Goal: Information Seeking & Learning: Find specific fact

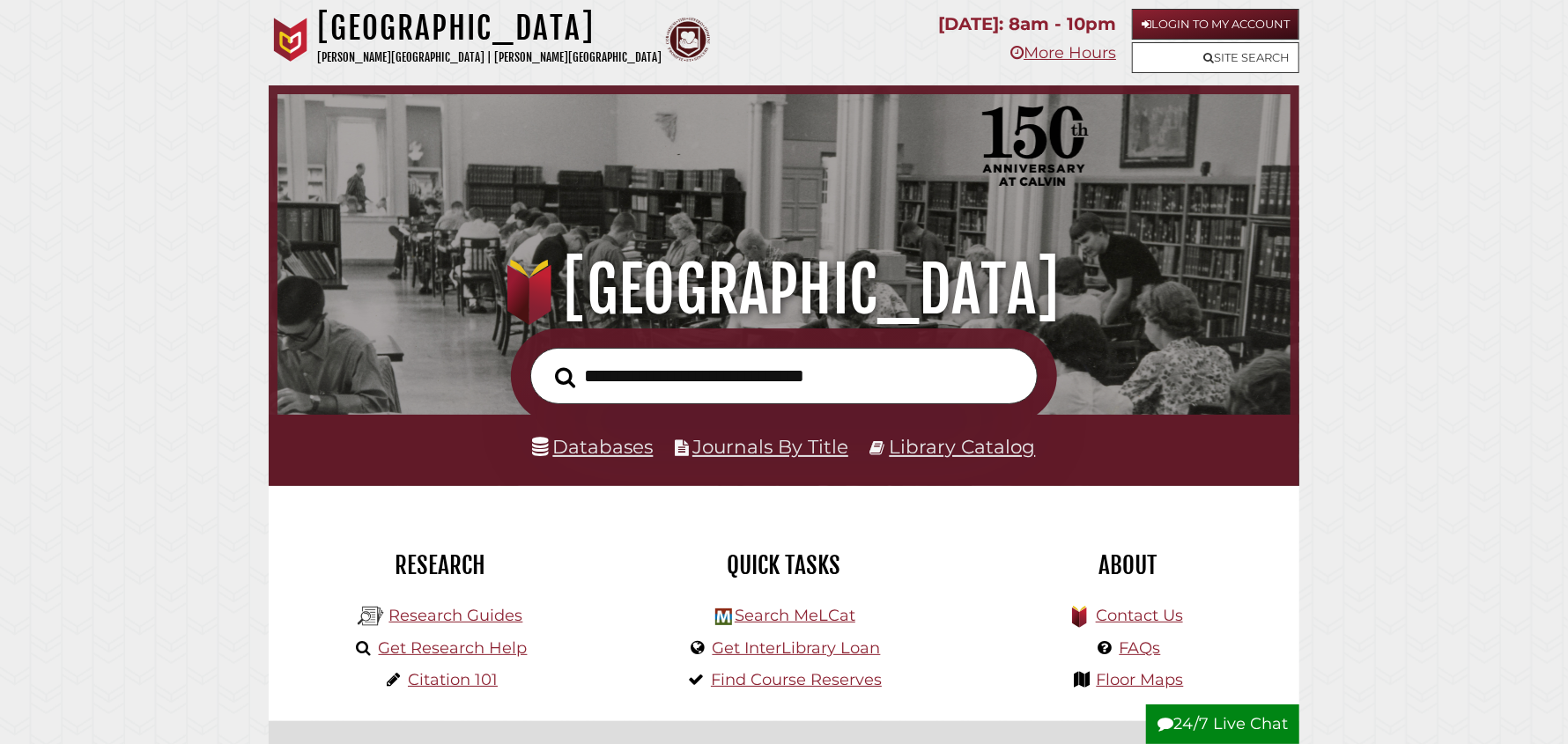
scroll to position [334, 1005]
click at [481, 616] on link "Research Guides" at bounding box center [455, 616] width 134 height 20
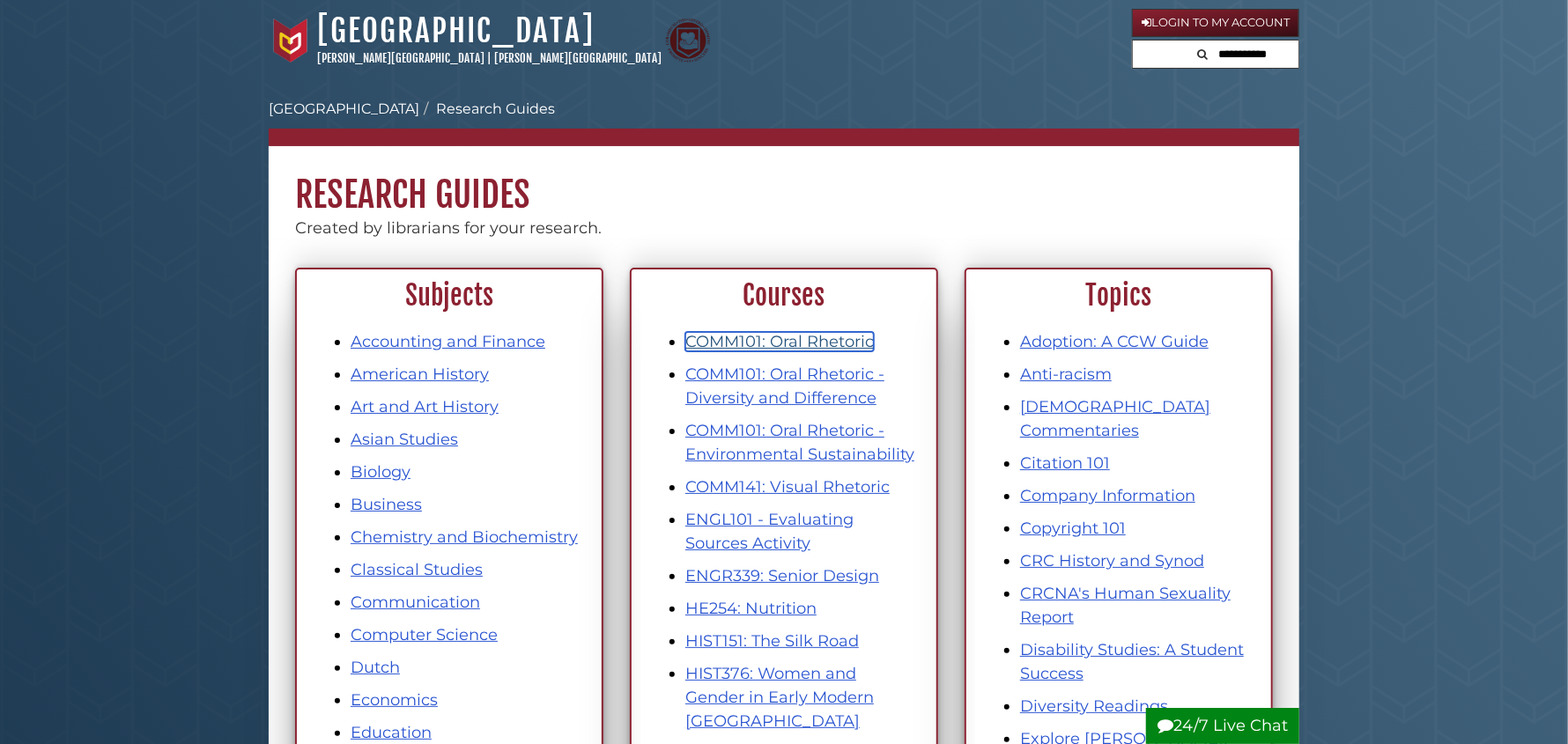
click at [753, 344] on link "COMM101: Oral Rhetoric" at bounding box center [780, 342] width 189 height 20
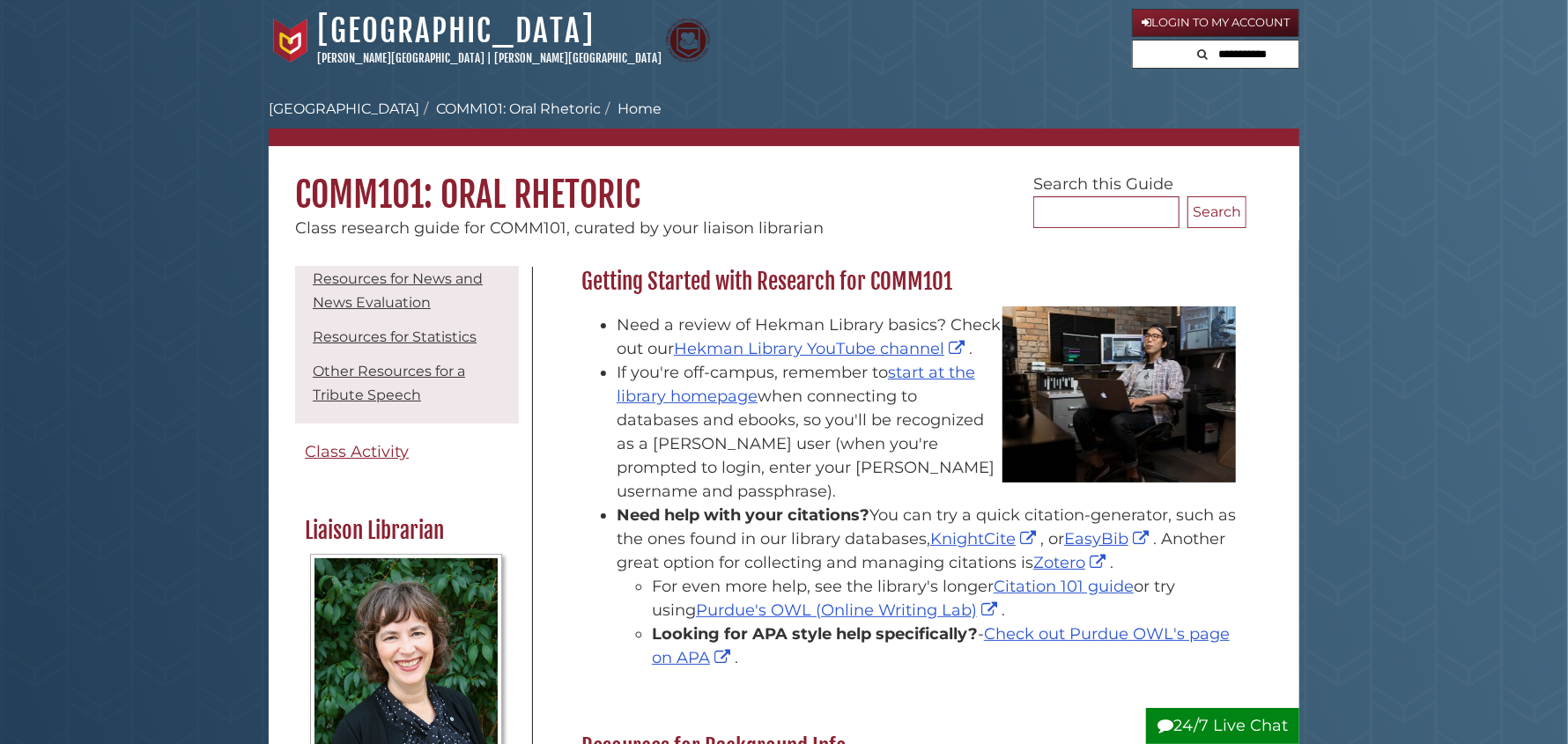
scroll to position [264, 0]
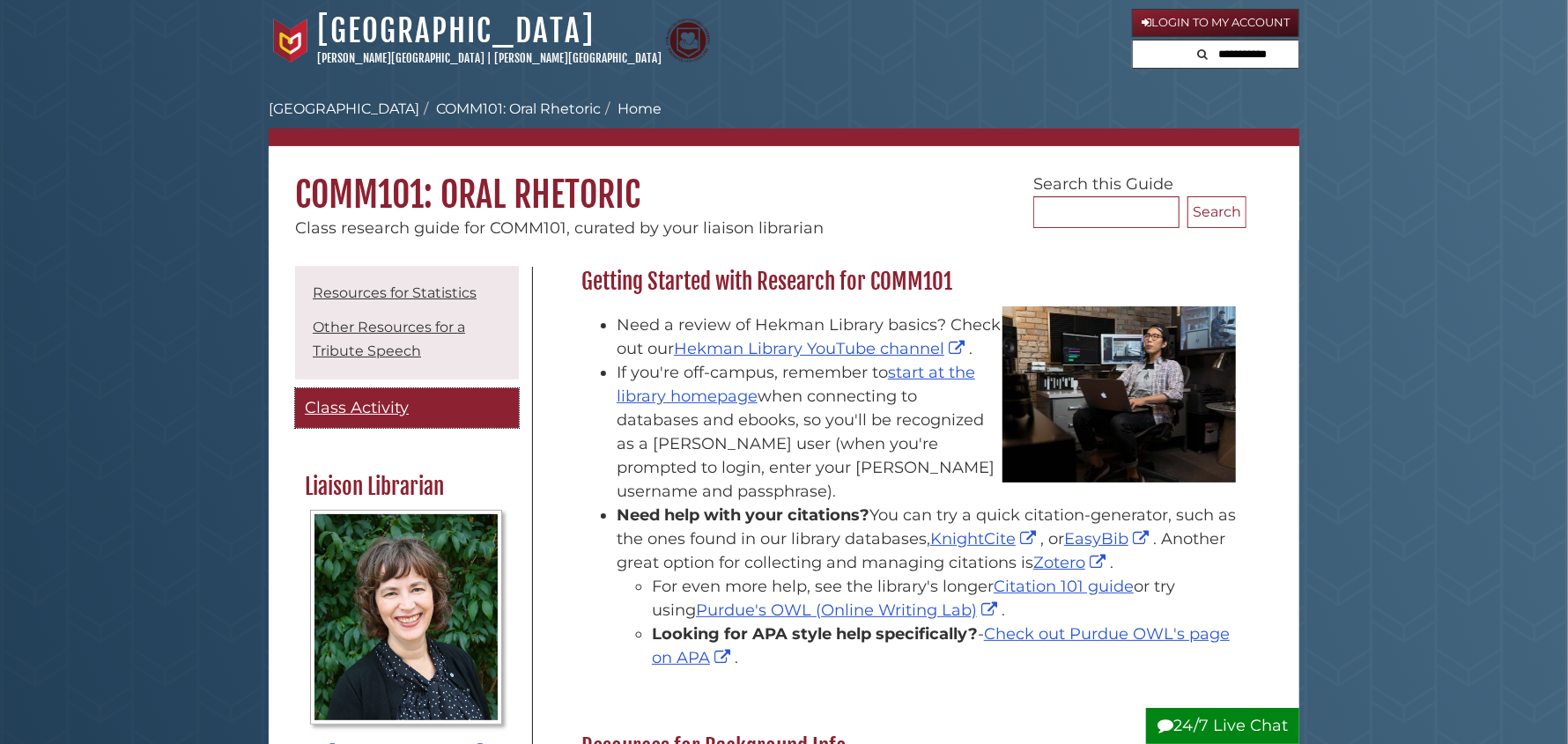
click at [370, 409] on span "Class Activity" at bounding box center [357, 408] width 104 height 20
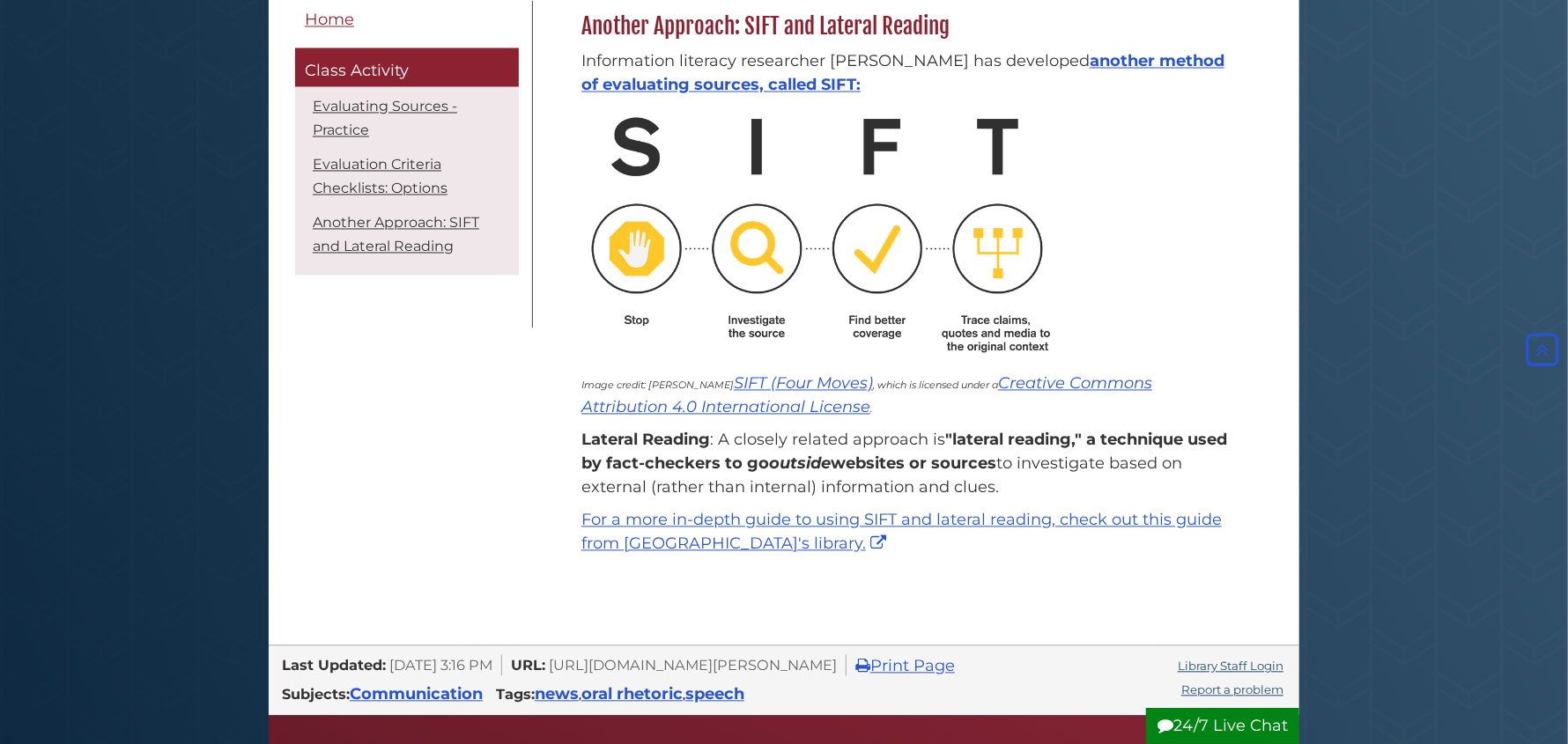
scroll to position [2201, 0]
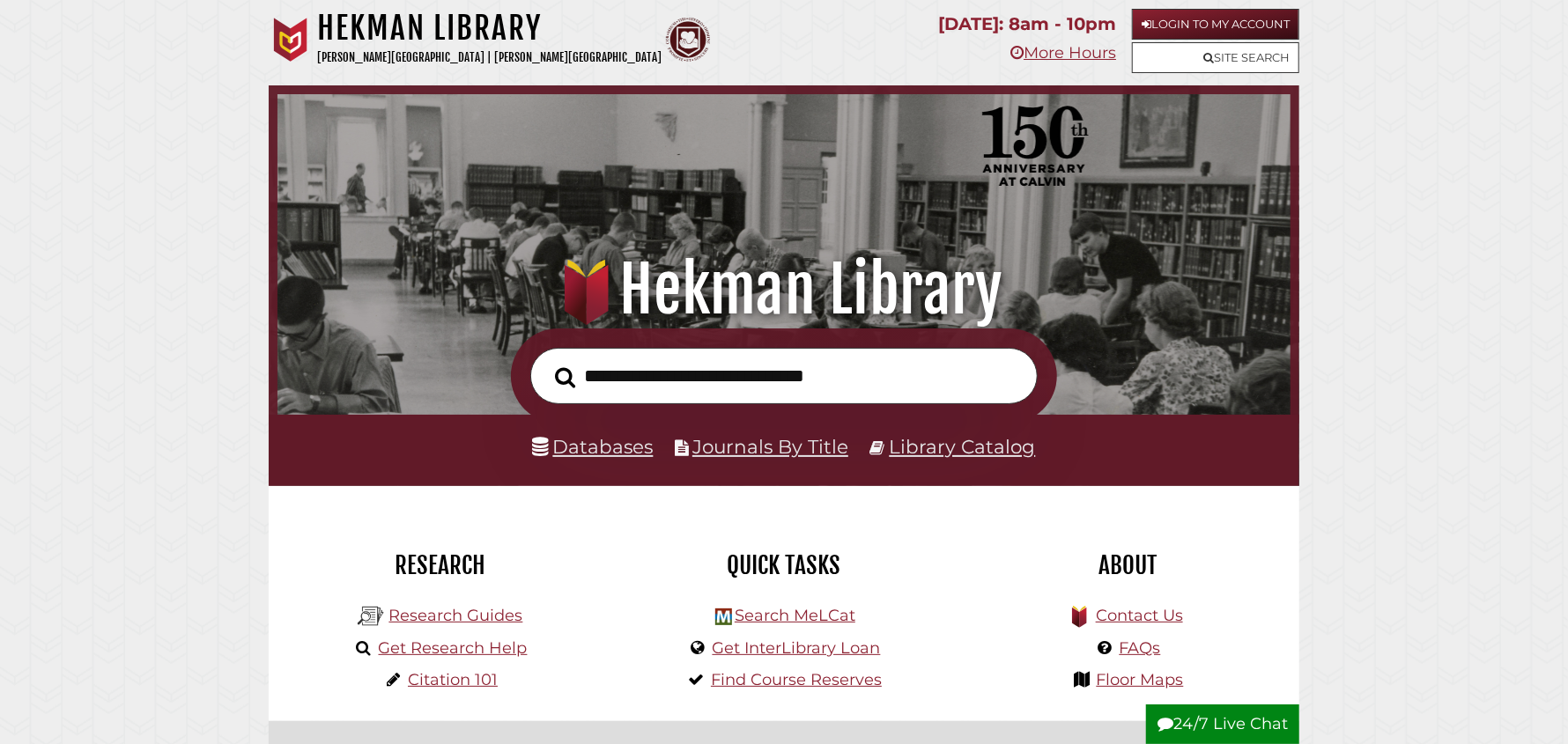
scroll to position [334, 1005]
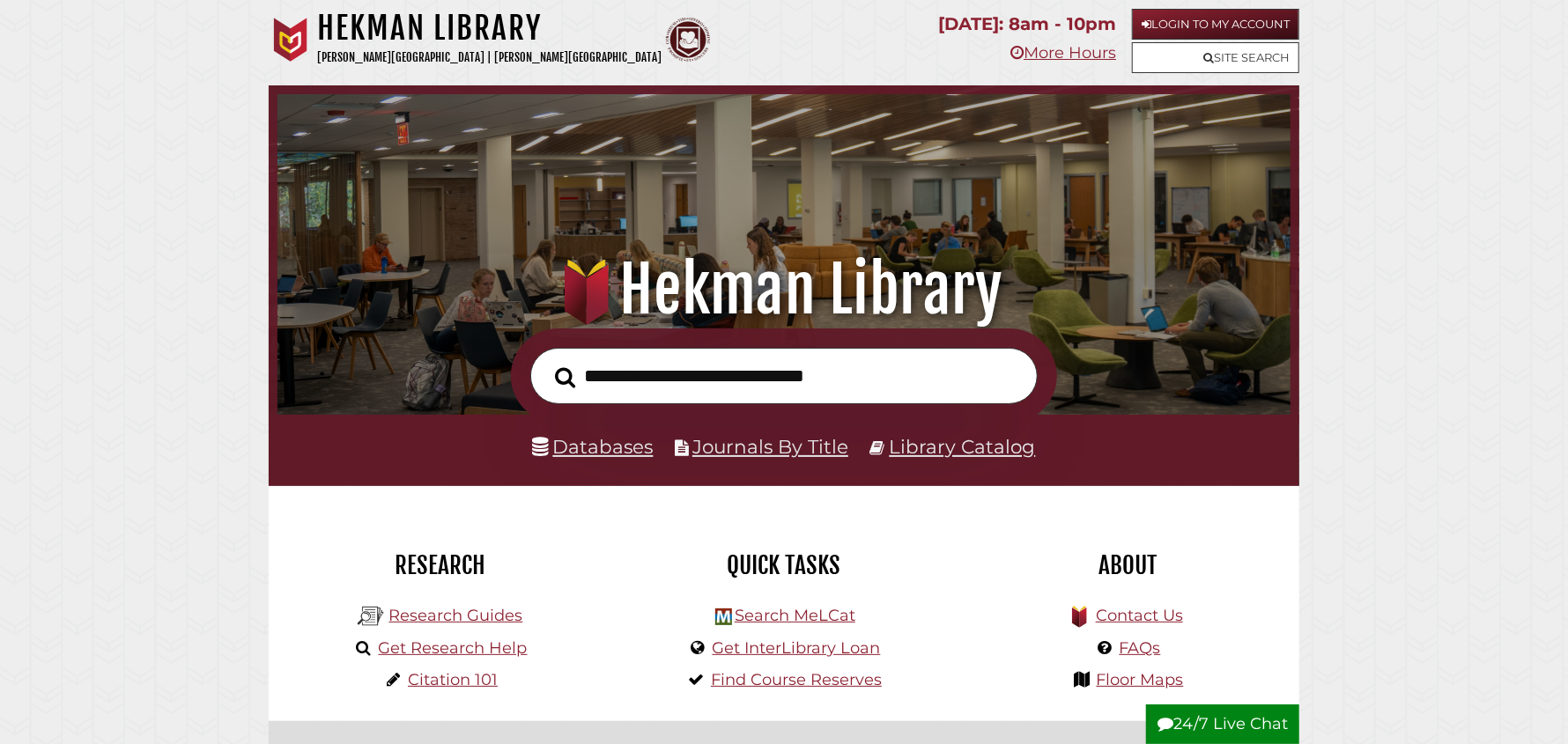
scroll to position [334, 1005]
click at [742, 447] on link "Journals By Title" at bounding box center [770, 446] width 156 height 23
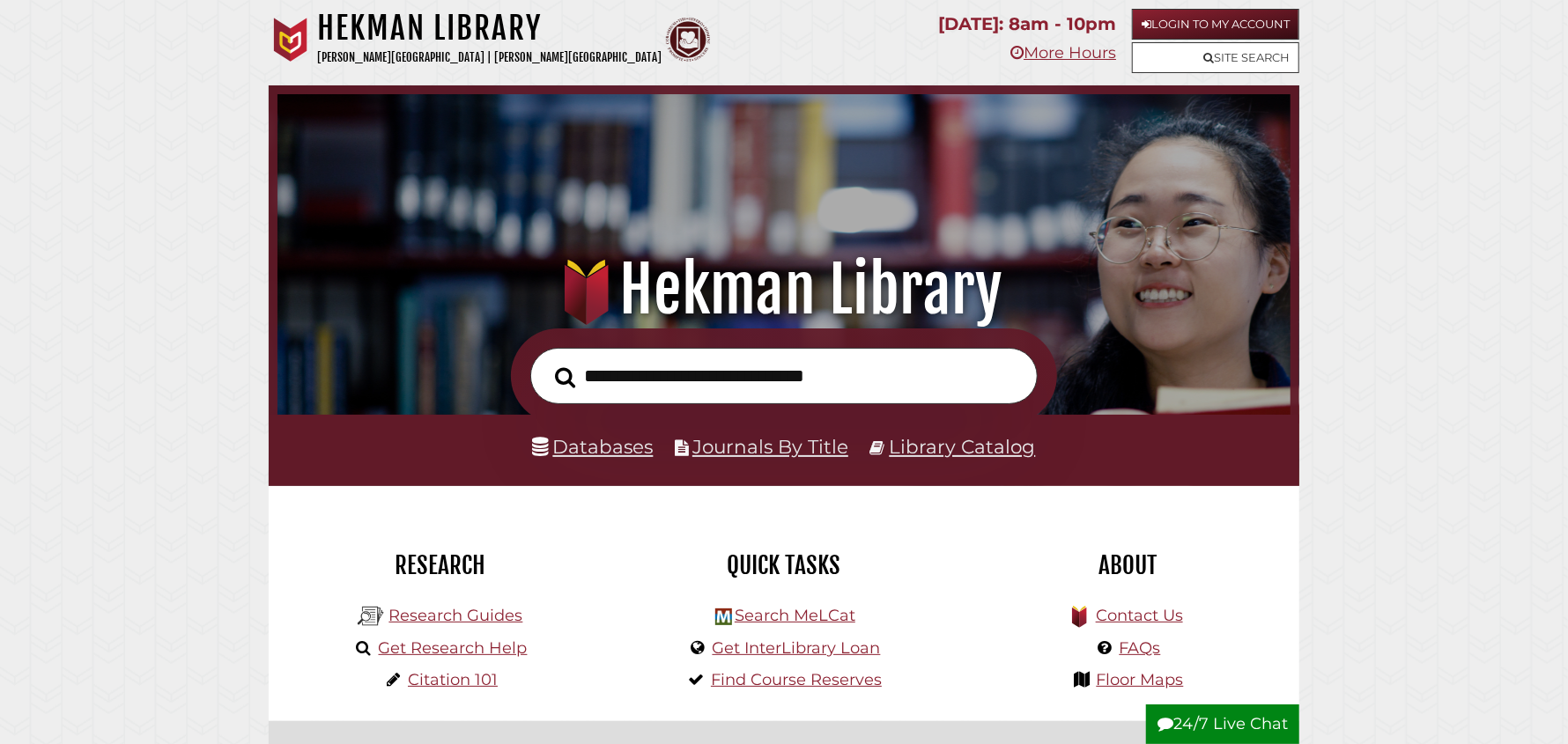
scroll to position [334, 1005]
click at [1252, 62] on link "Site Search" at bounding box center [1215, 58] width 167 height 31
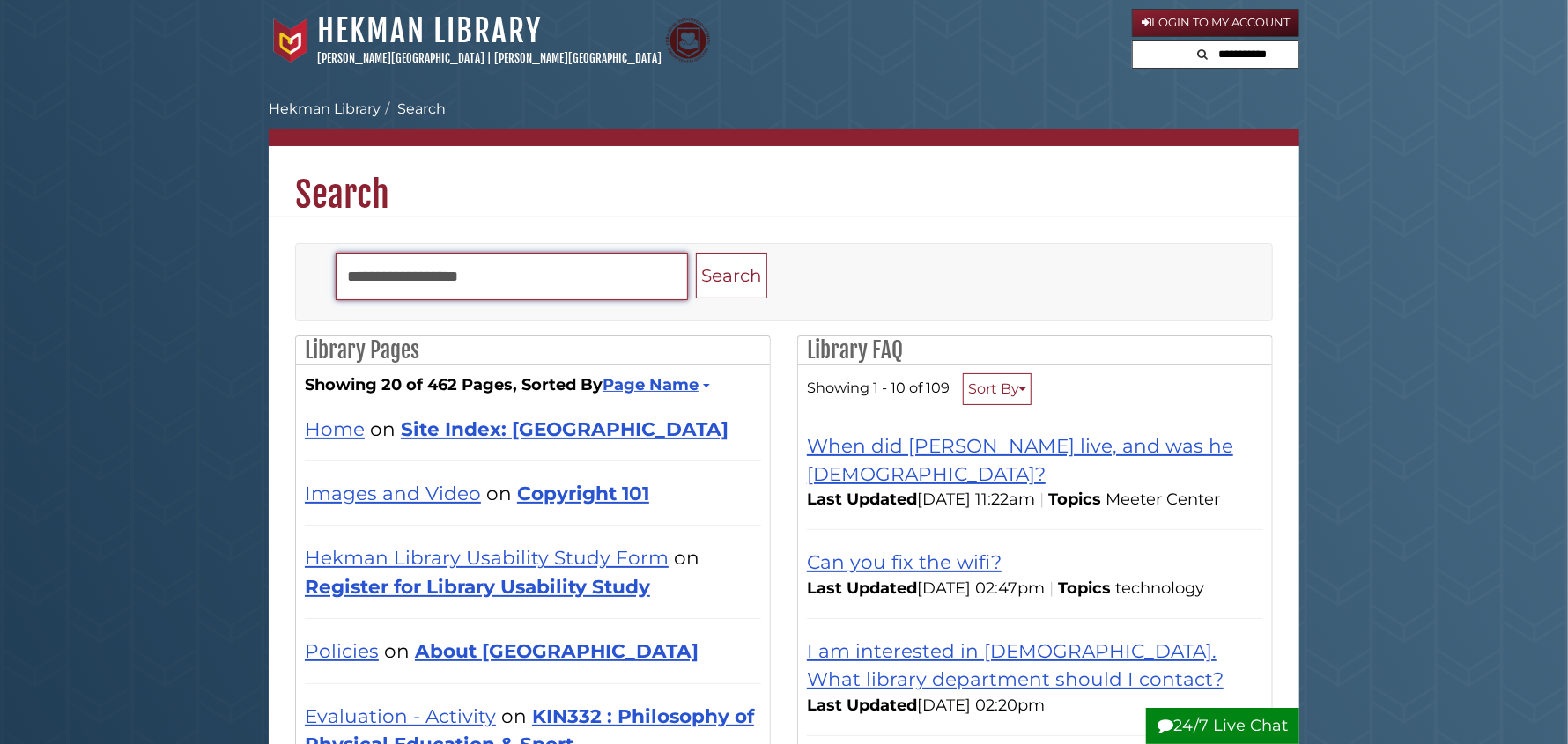
click at [425, 270] on input "Search" at bounding box center [512, 276] width 353 height 48
type input "**********"
click at [696, 252] on button "Search" at bounding box center [731, 275] width 72 height 47
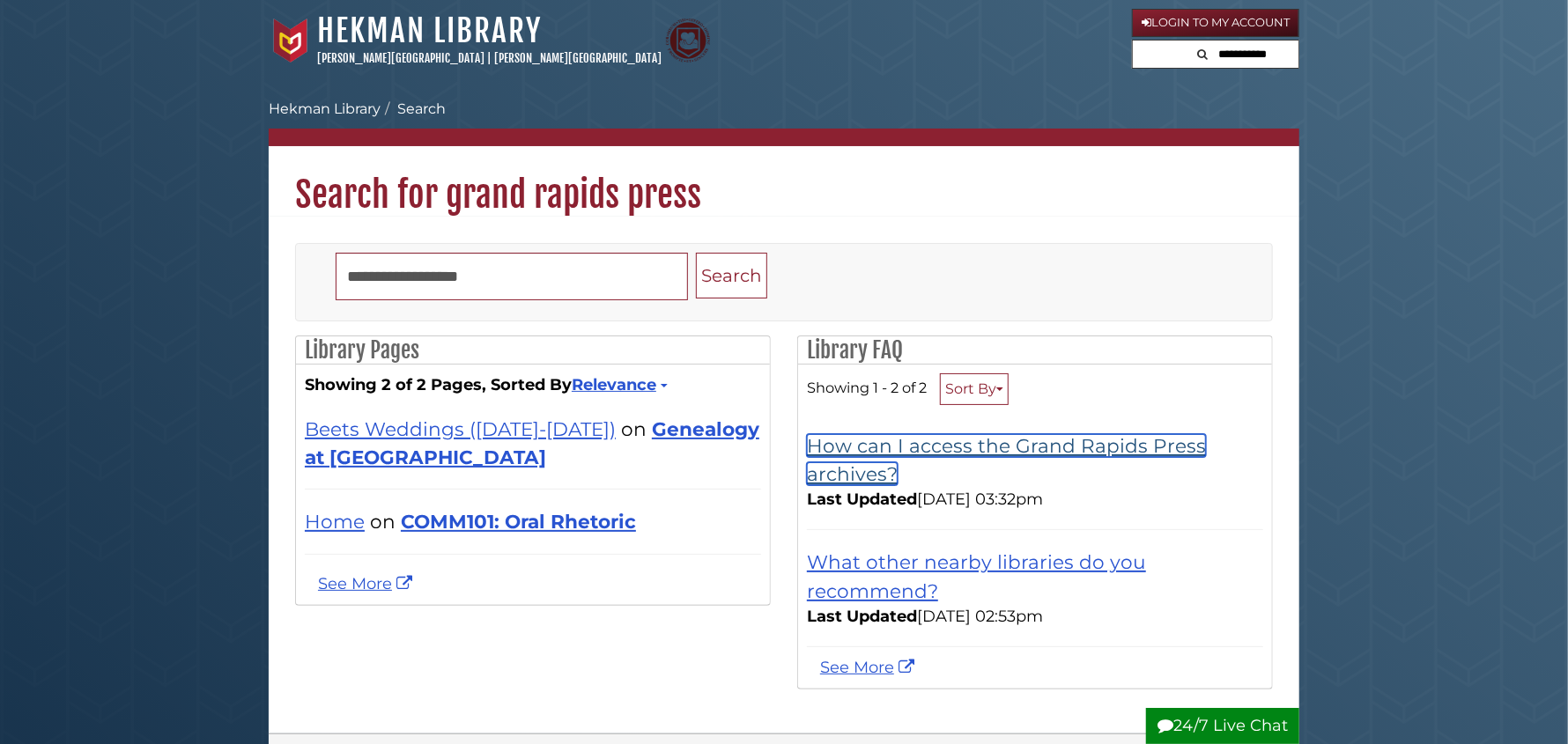
click at [919, 450] on link "How can I access the Grand Rapids Press archives?" at bounding box center [1007, 459] width 399 height 51
click at [987, 452] on link "How can I access the Grand Rapids Press archives?" at bounding box center [1007, 459] width 399 height 51
